Goal: Information Seeking & Learning: Get advice/opinions

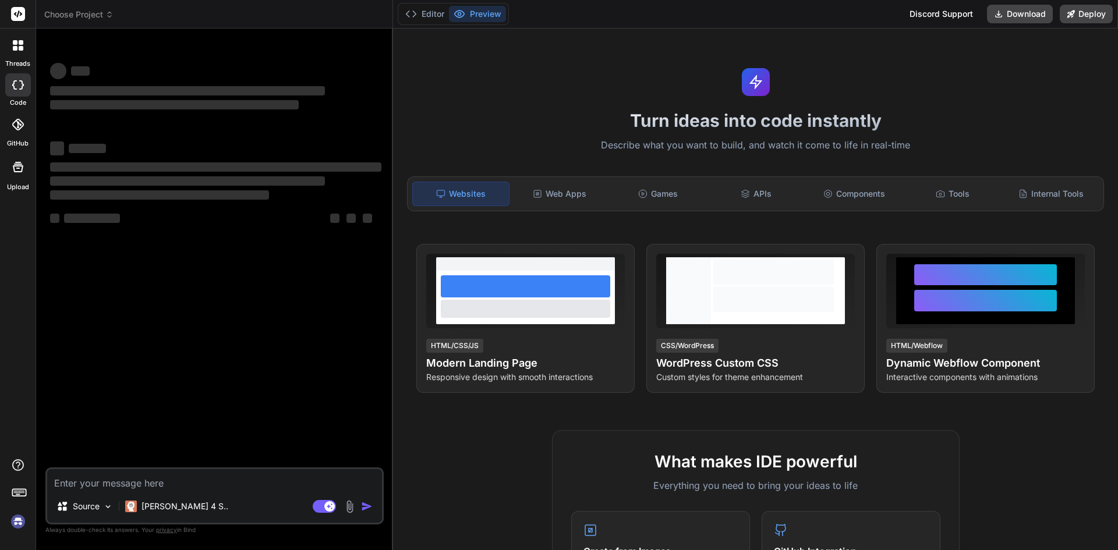
type textarea "contact?.name"
click at [178, 483] on textarea "contact?.name" at bounding box center [214, 479] width 335 height 21
type textarea "x"
click at [178, 483] on textarea "contact?.name" at bounding box center [214, 479] width 335 height 21
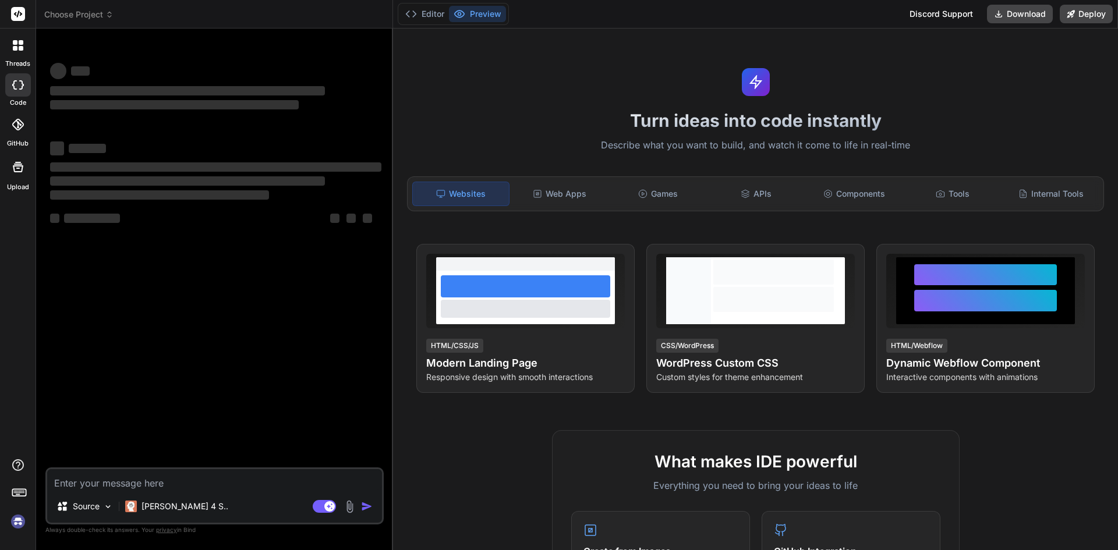
type textarea "x"
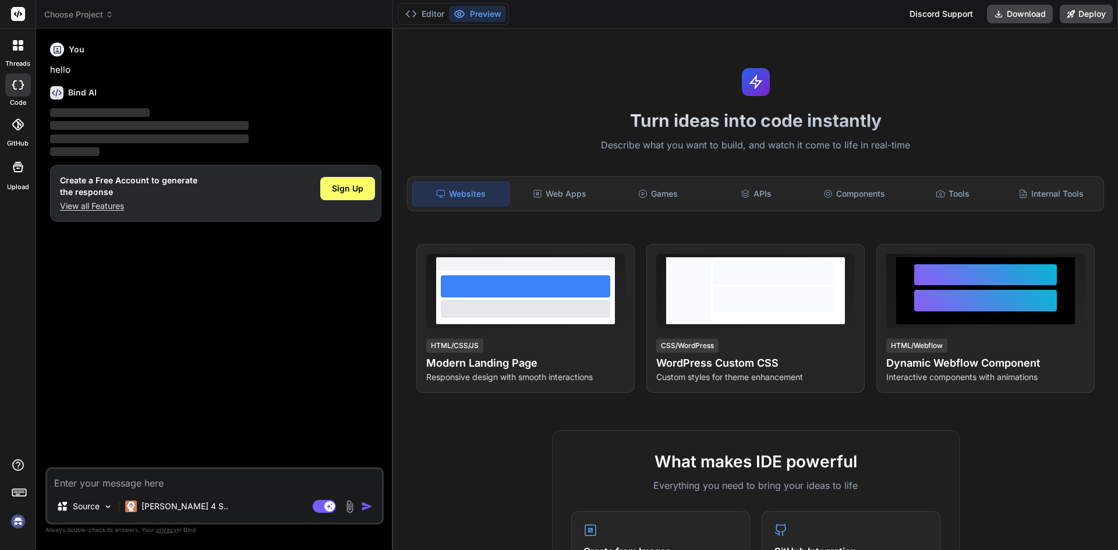
click at [103, 205] on p "View all Features" at bounding box center [128, 206] width 137 height 12
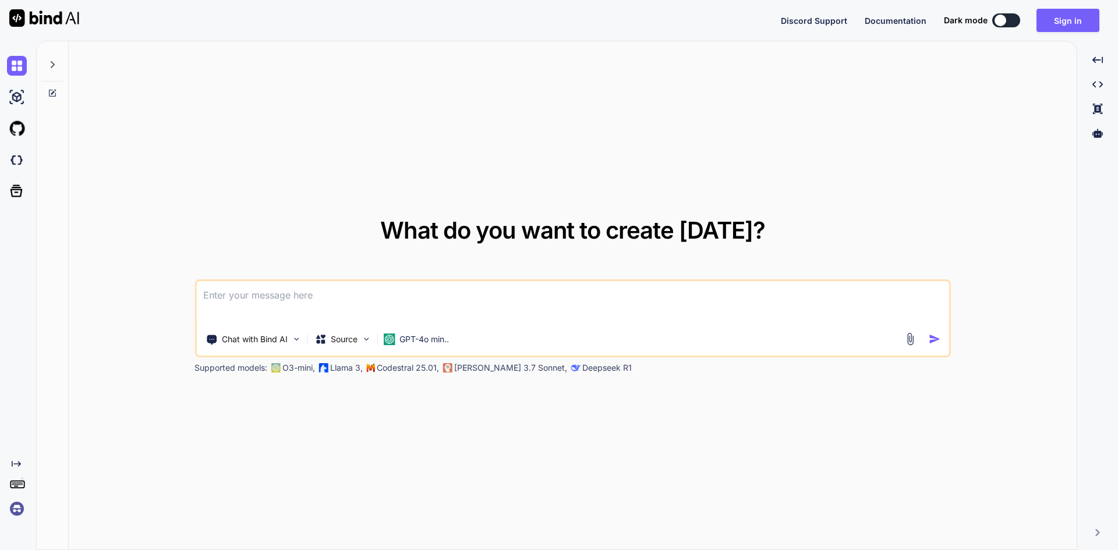
click at [266, 292] on textarea at bounding box center [572, 302] width 753 height 43
click at [281, 307] on textarea at bounding box center [572, 302] width 753 height 43
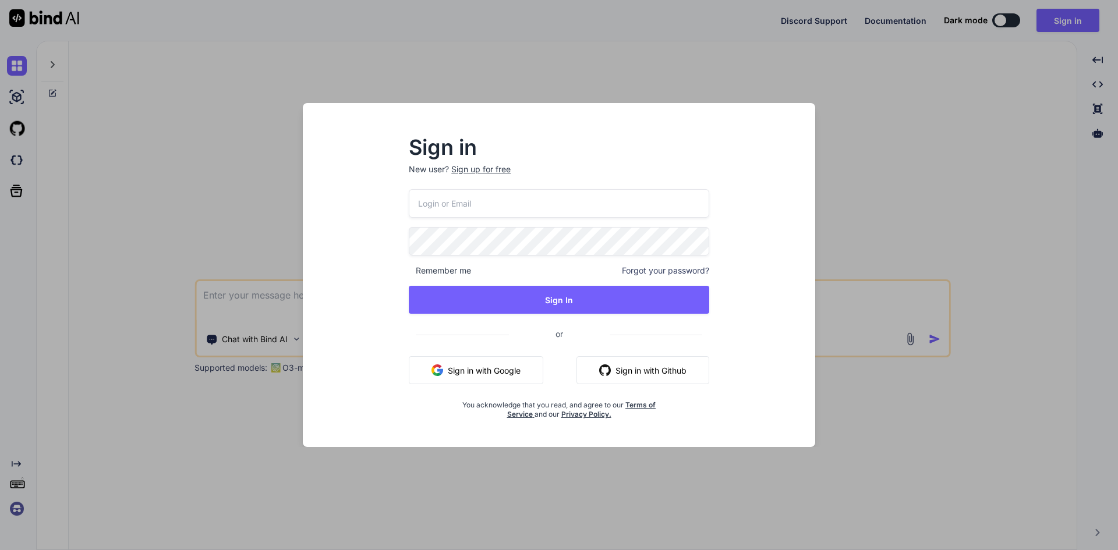
click at [436, 205] on input "email" at bounding box center [559, 203] width 300 height 29
type input "[EMAIL_ADDRESS][DOMAIN_NAME]"
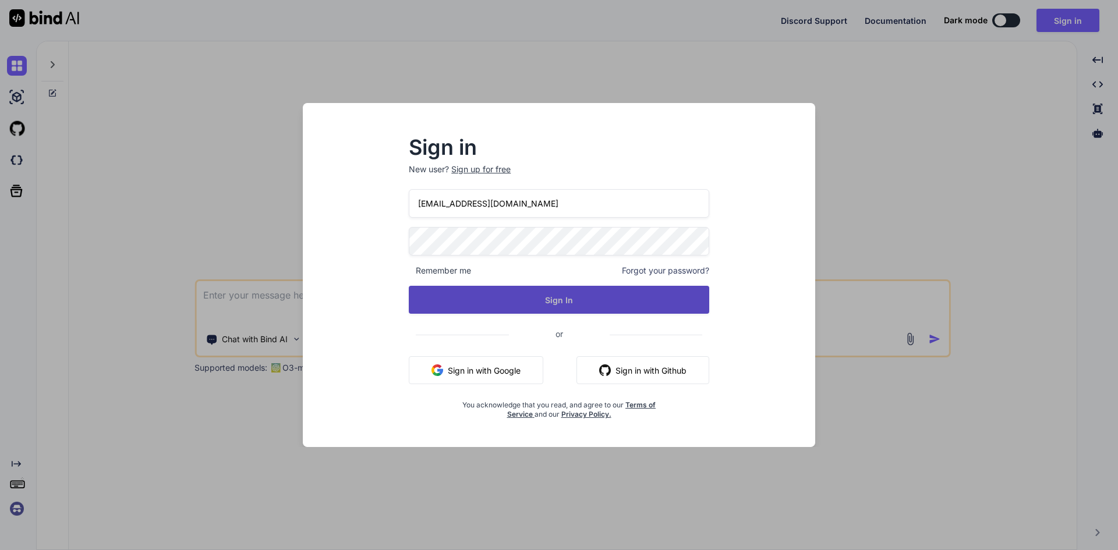
click at [529, 297] on button "Sign In" at bounding box center [559, 300] width 300 height 28
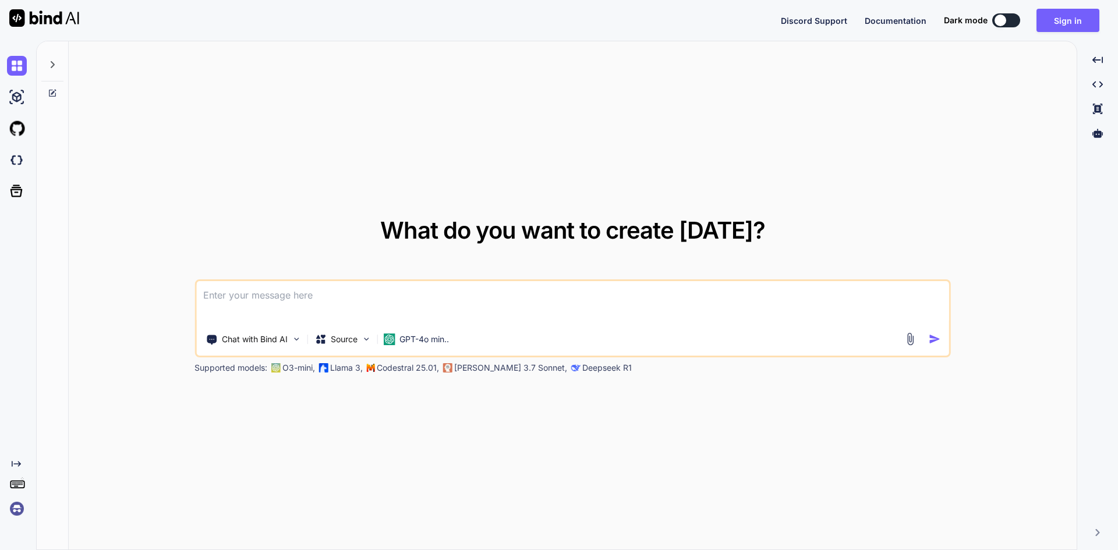
click at [378, 295] on textarea at bounding box center [572, 302] width 753 height 43
paste textarea
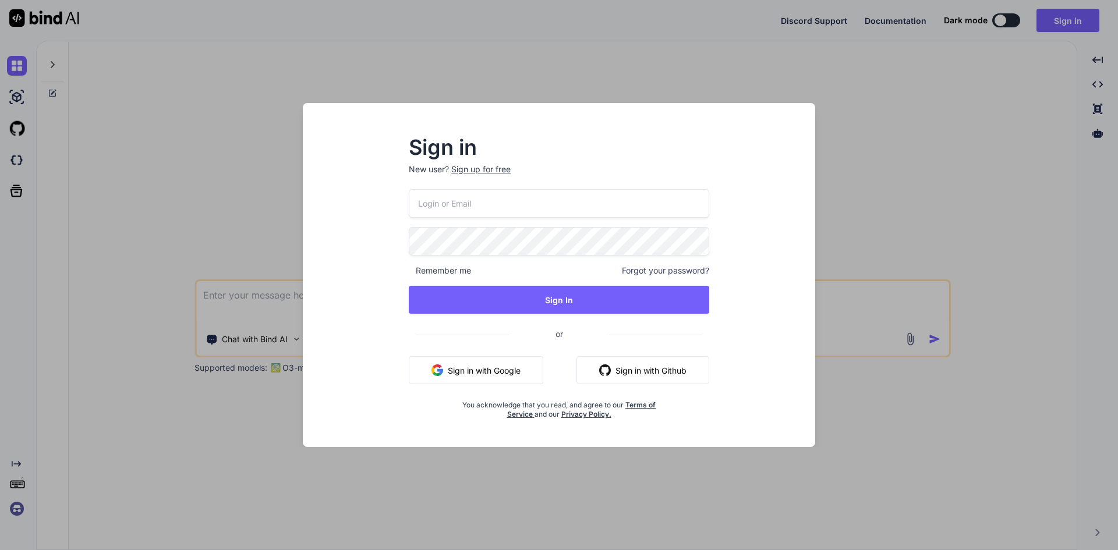
click at [456, 197] on input "email" at bounding box center [559, 203] width 300 height 29
type input "[EMAIL_ADDRESS][DOMAIN_NAME]"
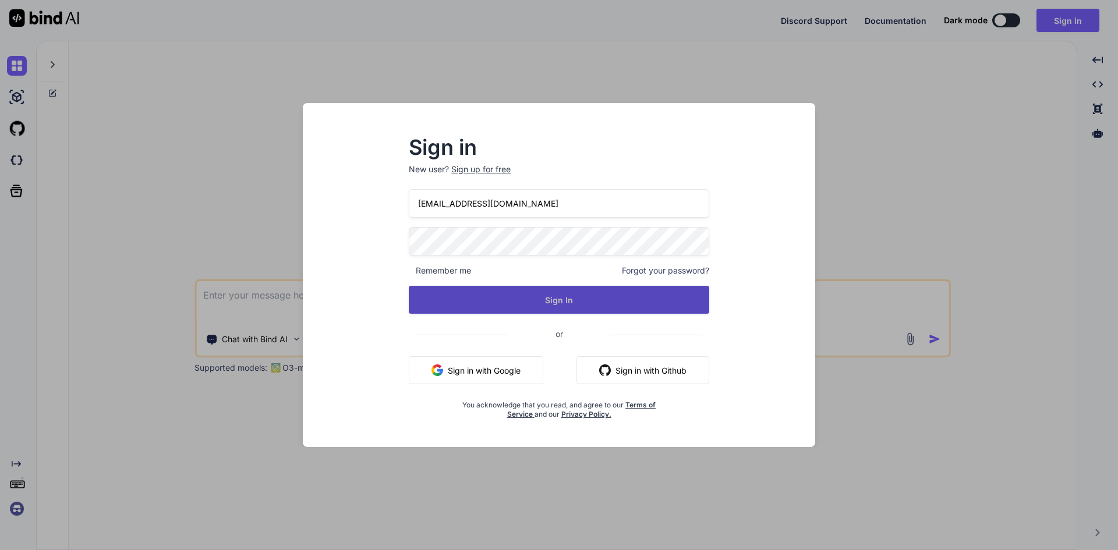
click at [557, 293] on button "Sign In" at bounding box center [559, 300] width 300 height 28
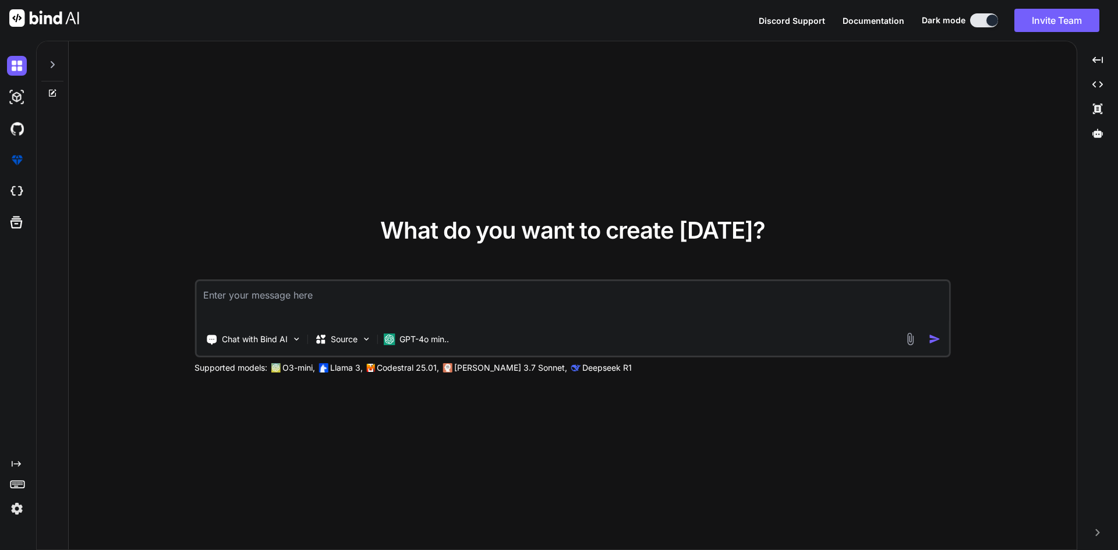
click at [302, 298] on textarea at bounding box center [572, 302] width 753 height 43
paste textarea "contact?.name"
type textarea "c"
click at [433, 297] on textarea "create a function pass a string and return name firat and last digit" at bounding box center [572, 302] width 753 height 43
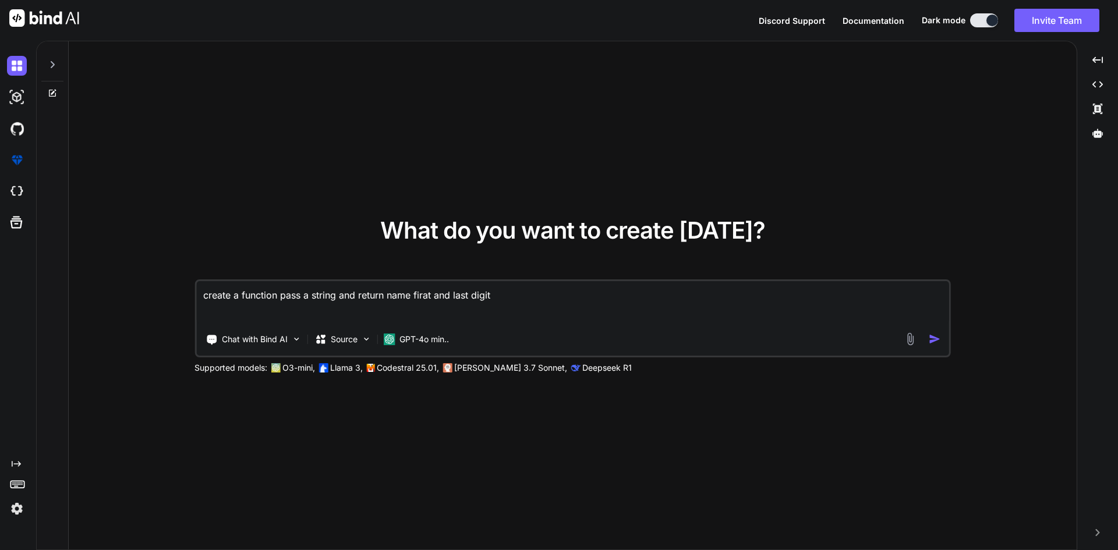
click at [425, 299] on textarea "create a function pass a string and return name firat and last digit" at bounding box center [572, 302] width 753 height 43
click at [410, 297] on textarea "create a function pass a string and return name firat and last digit" at bounding box center [572, 302] width 753 height 43
click at [414, 296] on textarea "create a function pass a string and return name firat and last digit" at bounding box center [572, 302] width 753 height 43
drag, startPoint x: 414, startPoint y: 295, endPoint x: 511, endPoint y: 300, distance: 96.8
click at [511, 300] on textarea "create a function pass a string and return name firat and last digit" at bounding box center [572, 302] width 753 height 43
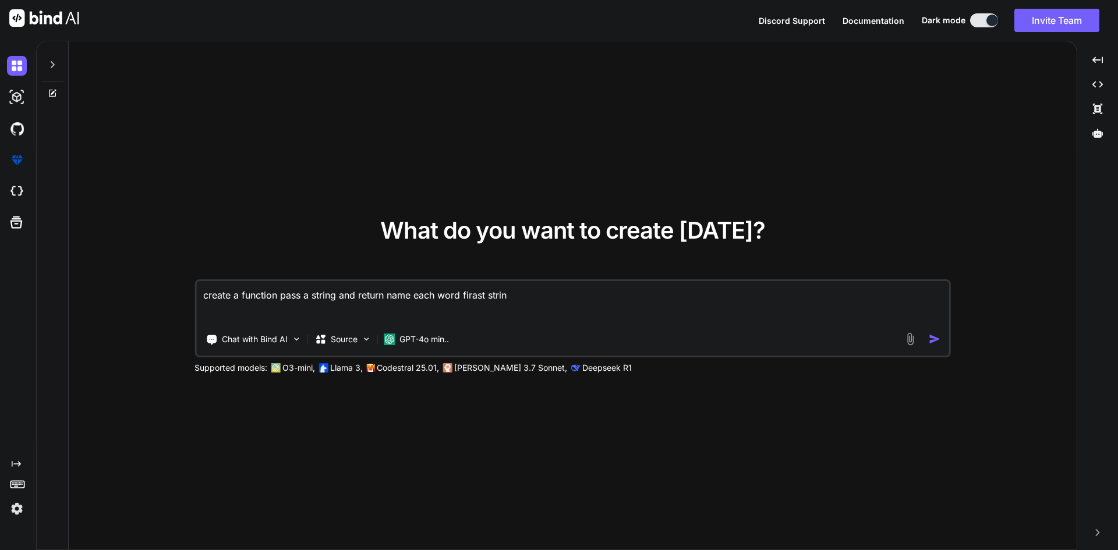
type textarea "create a function pass a string and return name each word firast string"
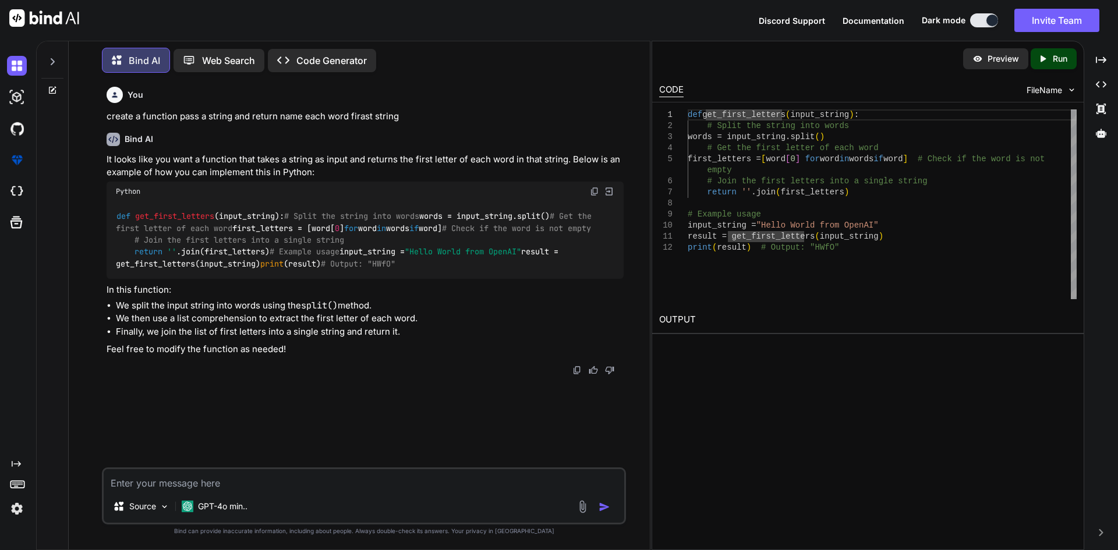
click at [707, 112] on div "def get_first_letters ( input_string ) : # Split the string into words words = …" at bounding box center [882, 204] width 389 height 190
click at [205, 485] on textarea at bounding box center [364, 479] width 520 height 21
type textarea "only"
click at [261, 214] on span "input_string" at bounding box center [247, 216] width 56 height 10
click at [260, 214] on span "input_string" at bounding box center [247, 216] width 56 height 10
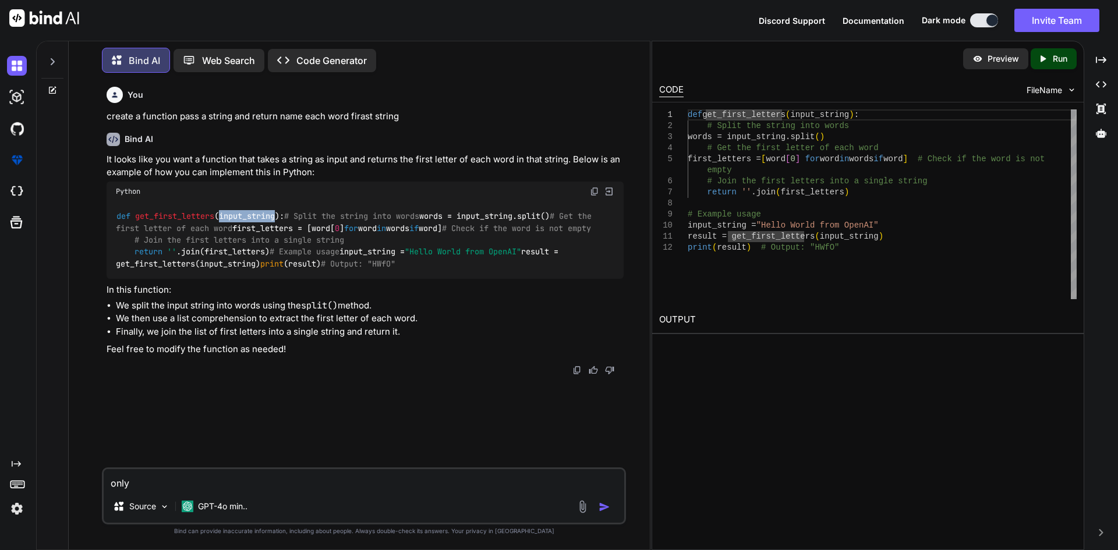
copy span "input_string"
click at [210, 472] on textarea "only" at bounding box center [364, 479] width 520 height 21
click at [310, 279] on div "def get_first_letters ( input_string ): # Split the string into words words = i…" at bounding box center [365, 240] width 517 height 78
click at [299, 279] on div "def get_first_letters ( input_string ): # Split the string into words words = i…" at bounding box center [365, 240] width 517 height 78
click at [139, 215] on span "get_first_letters" at bounding box center [174, 216] width 79 height 10
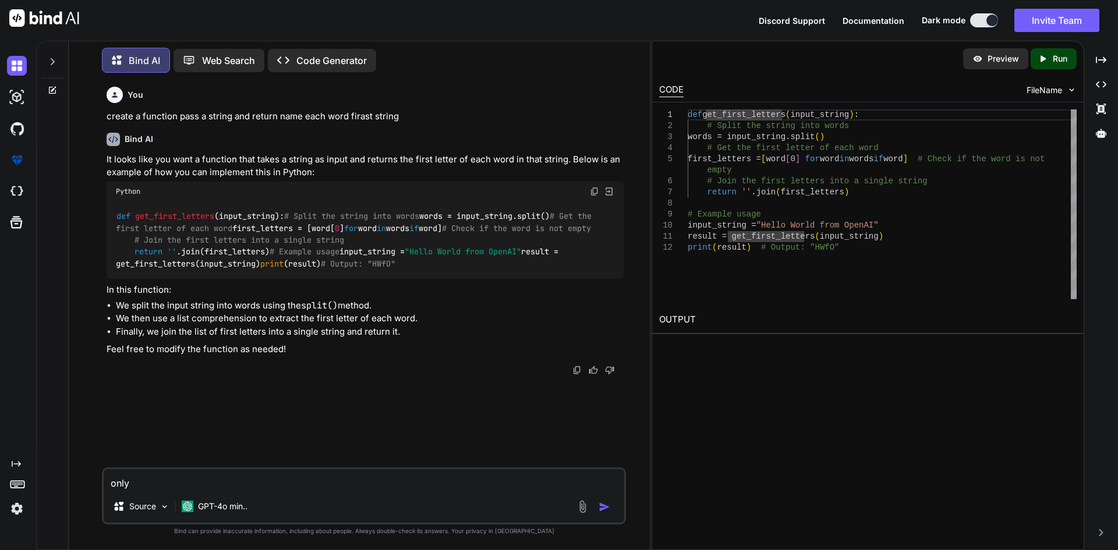
click at [170, 488] on textarea "only" at bounding box center [364, 479] width 520 height 21
click at [169, 488] on textarea "only" at bounding box center [364, 479] width 520 height 21
click at [169, 487] on textarea "only" at bounding box center [364, 479] width 520 height 21
click at [168, 482] on textarea "only" at bounding box center [364, 479] width 520 height 21
click at [168, 481] on textarea "only" at bounding box center [364, 479] width 520 height 21
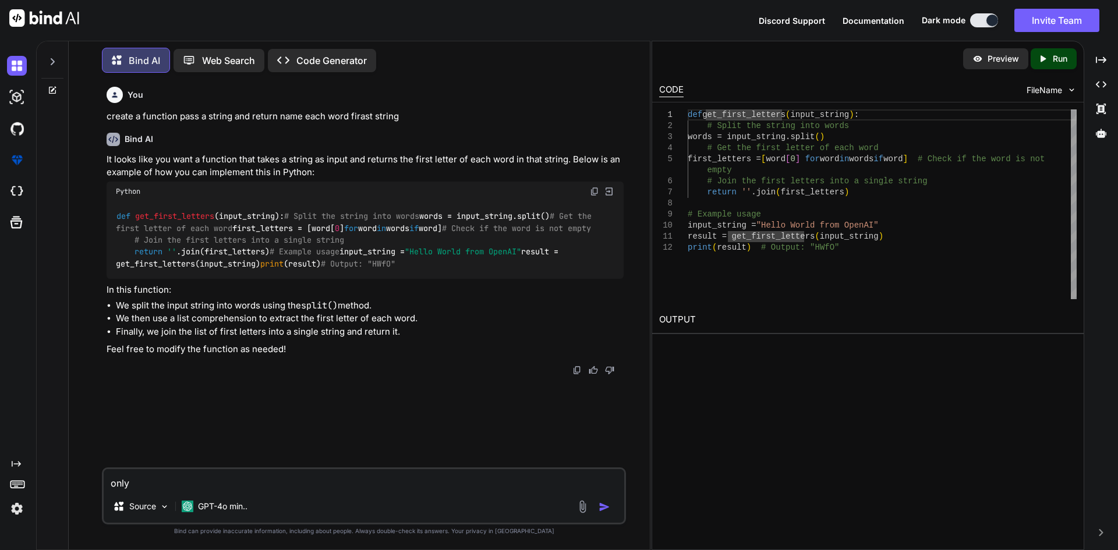
click at [176, 481] on textarea "only" at bounding box center [364, 479] width 520 height 21
type textarea "only first"
